Goal: Task Accomplishment & Management: Manage account settings

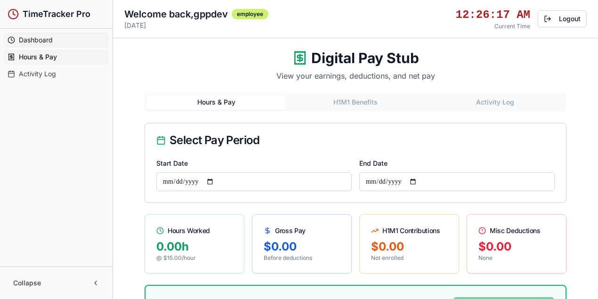
click at [32, 43] on span "Dashboard" at bounding box center [36, 39] width 34 height 9
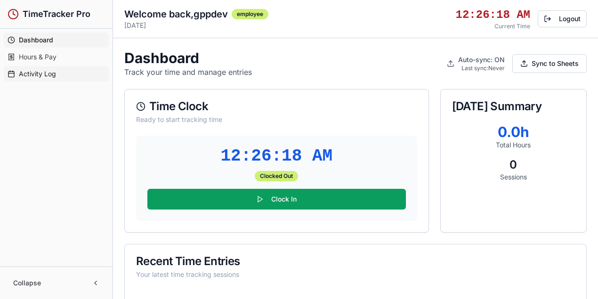
click at [41, 69] on span "Activity Log" at bounding box center [37, 73] width 37 height 9
click at [38, 73] on span "Activity Log" at bounding box center [37, 73] width 37 height 9
click at [48, 57] on span "Hours & Pay" at bounding box center [38, 56] width 38 height 9
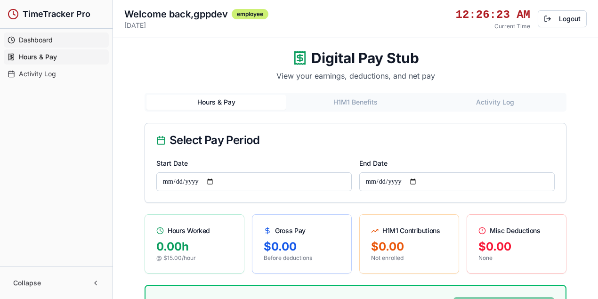
click at [50, 38] on span "Dashboard" at bounding box center [36, 39] width 34 height 9
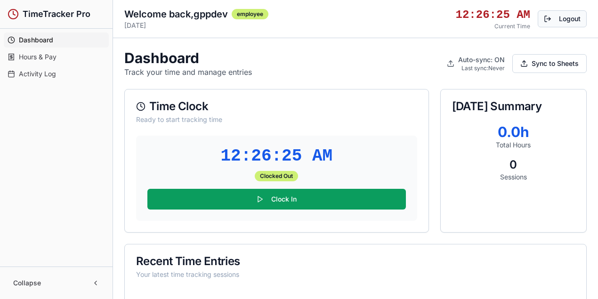
click at [560, 24] on button "Logout" at bounding box center [562, 18] width 49 height 17
